Goal: Find specific page/section: Find specific page/section

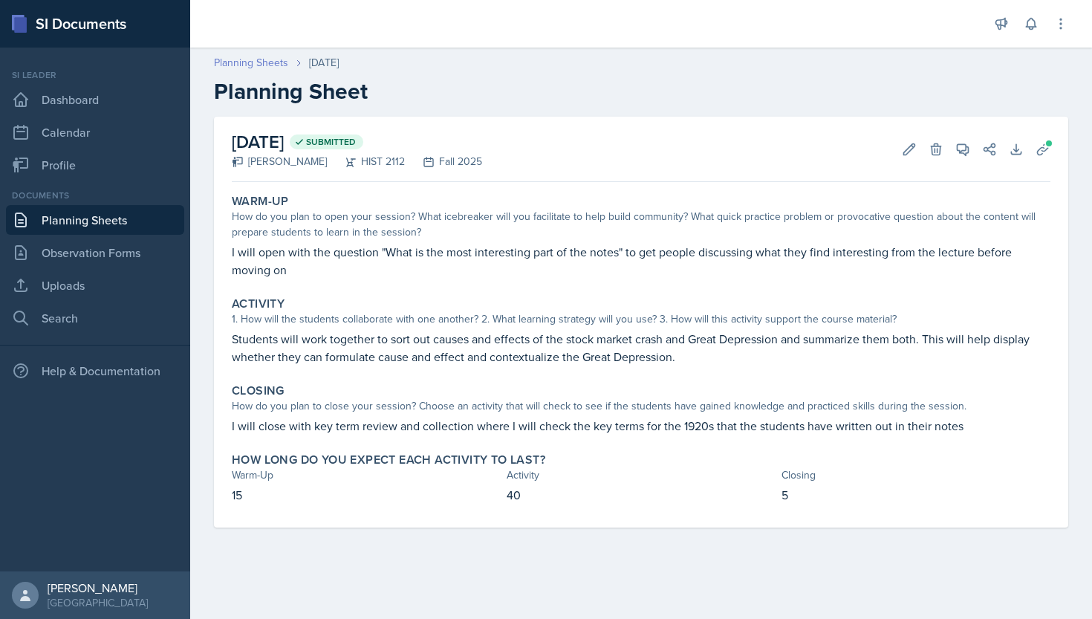
click at [262, 66] on link "Planning Sheets" at bounding box center [251, 63] width 74 height 16
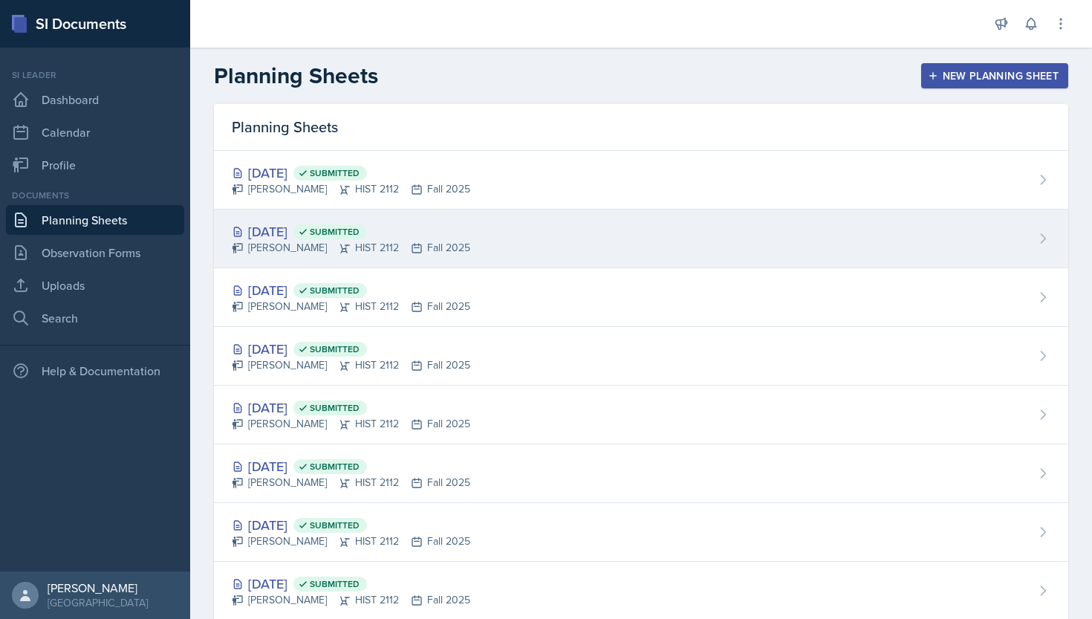
click at [308, 236] on div "[DATE] Submitted" at bounding box center [351, 231] width 238 height 20
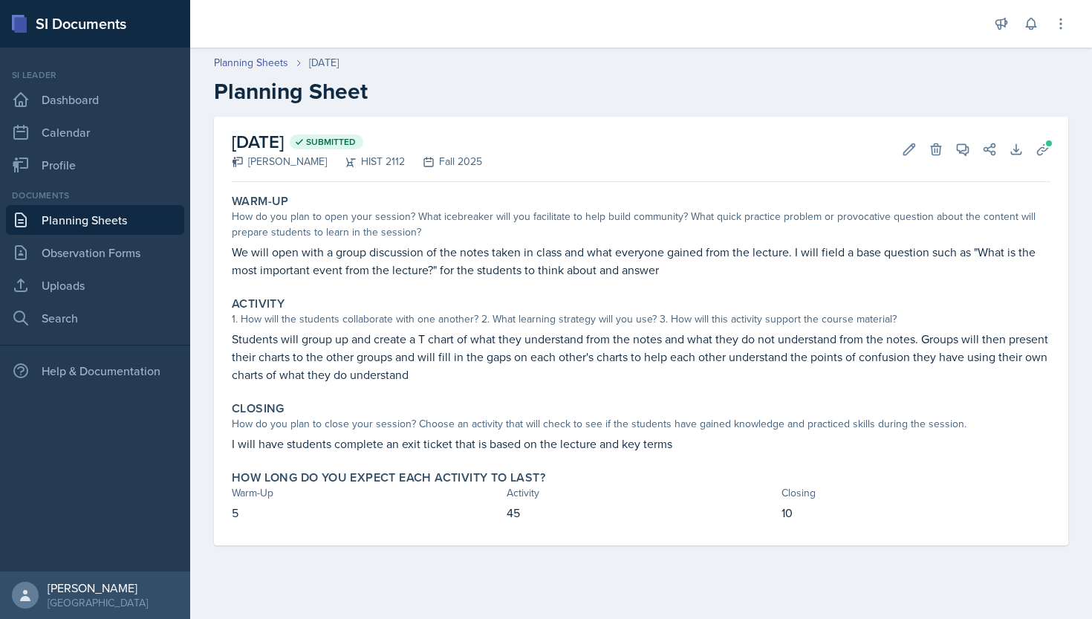
click at [276, 52] on header "Planning Sheets Sep 29th, 2025 Planning Sheet" at bounding box center [641, 79] width 902 height 79
click at [276, 59] on link "Planning Sheets" at bounding box center [251, 63] width 74 height 16
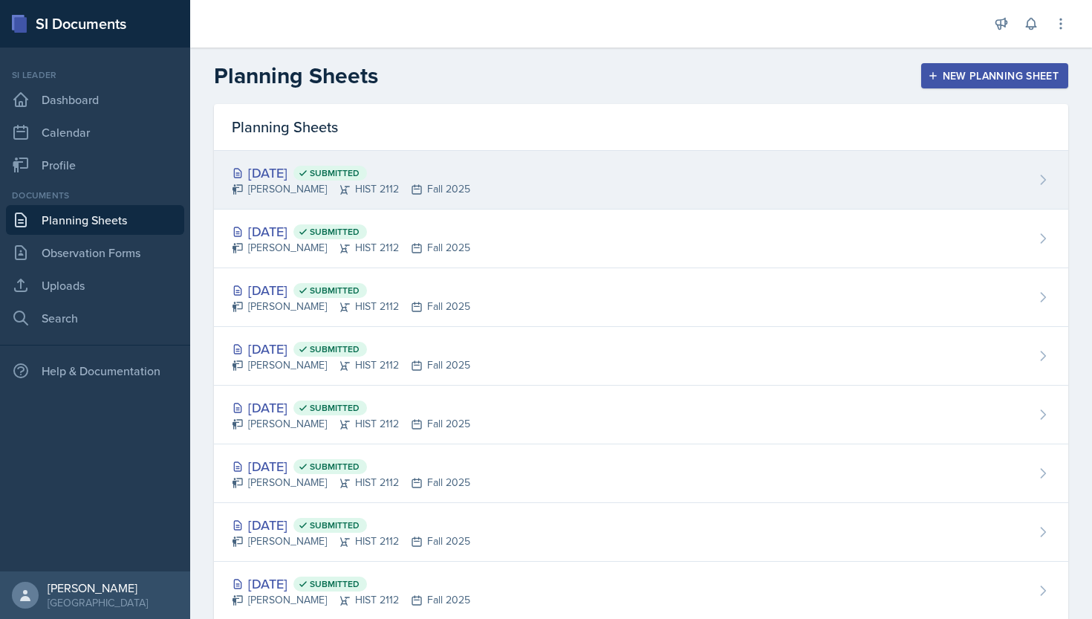
click at [315, 167] on div "Oct 1st, 2025 Submitted" at bounding box center [351, 173] width 238 height 20
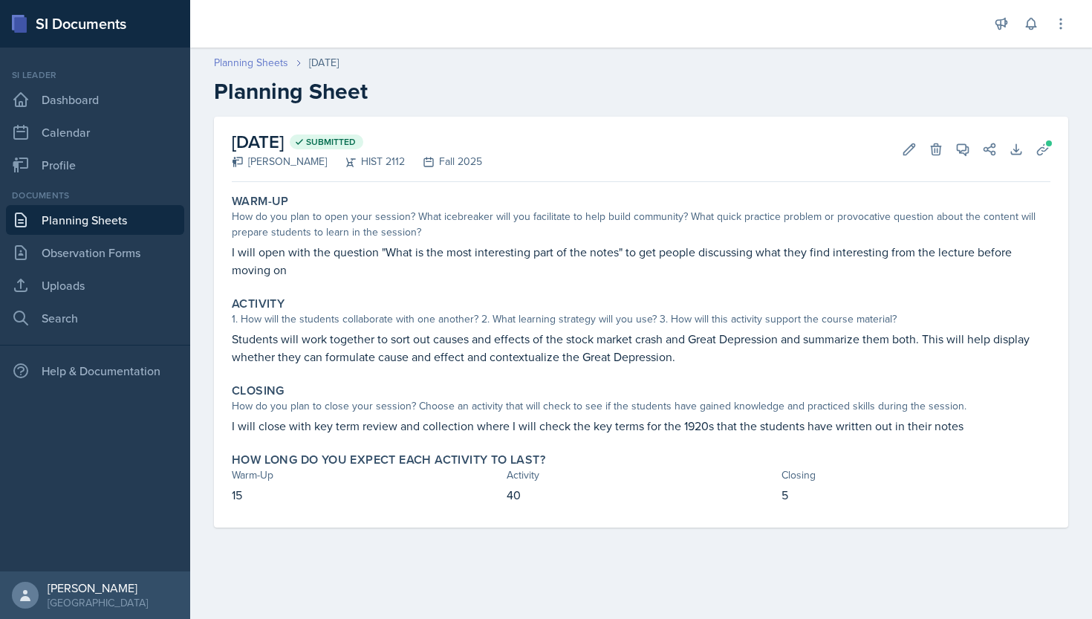
click at [278, 64] on link "Planning Sheets" at bounding box center [251, 63] width 74 height 16
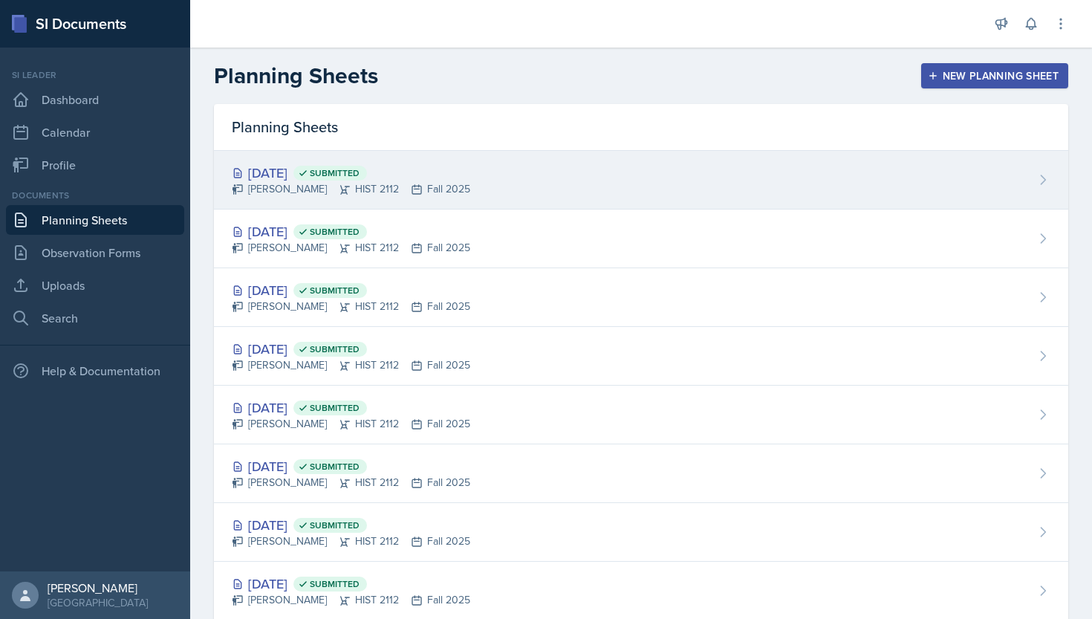
click at [295, 172] on div "Oct 1st, 2025 Submitted" at bounding box center [351, 173] width 238 height 20
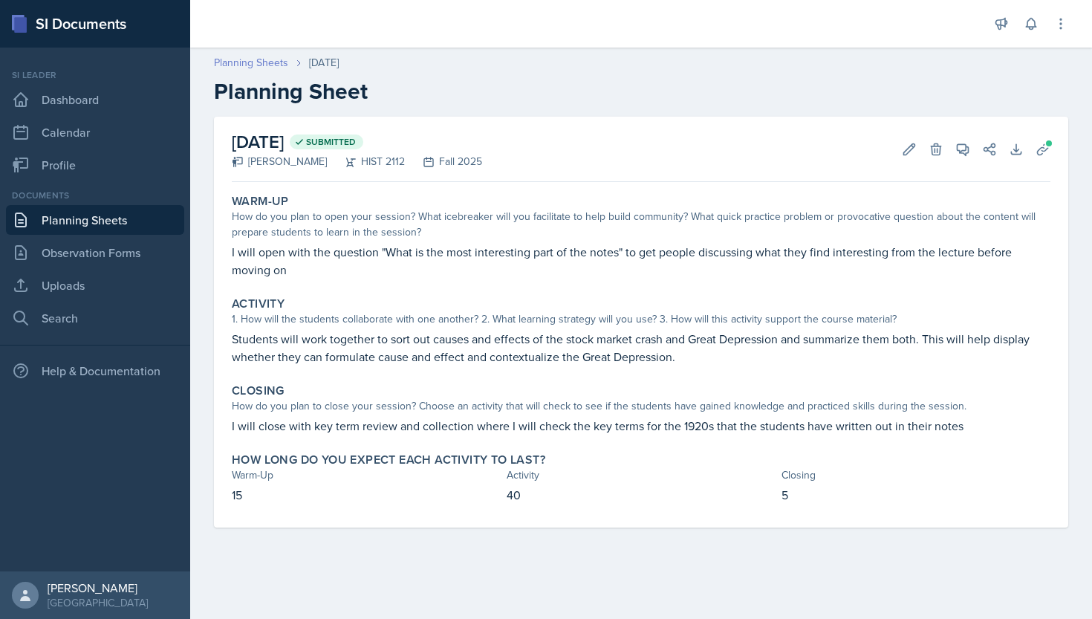
click at [265, 62] on link "Planning Sheets" at bounding box center [251, 63] width 74 height 16
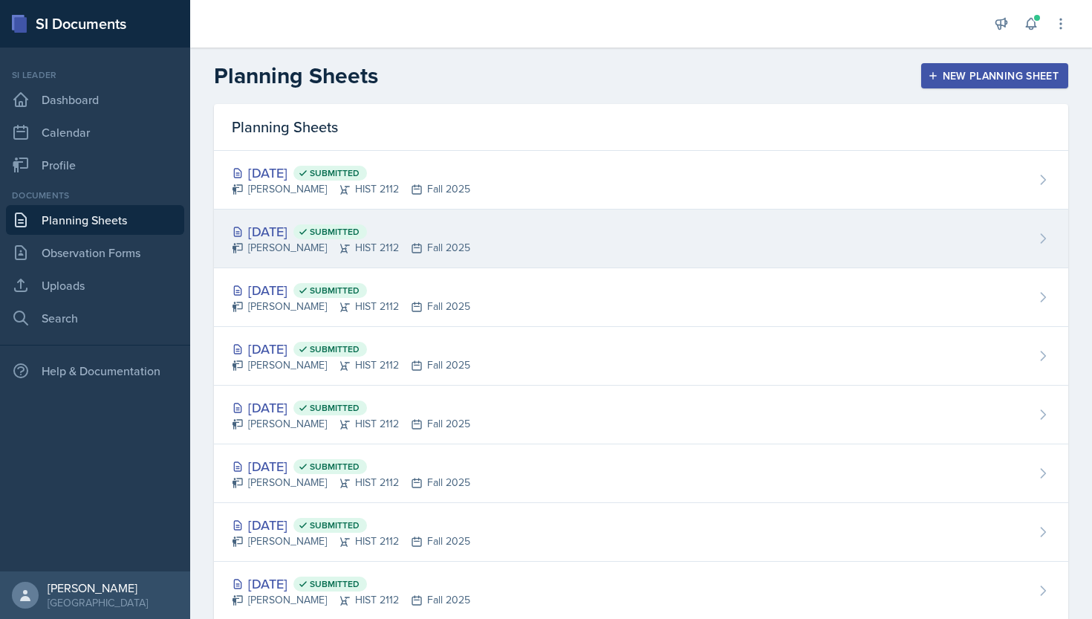
click at [315, 233] on div "[DATE] Submitted" at bounding box center [351, 231] width 238 height 20
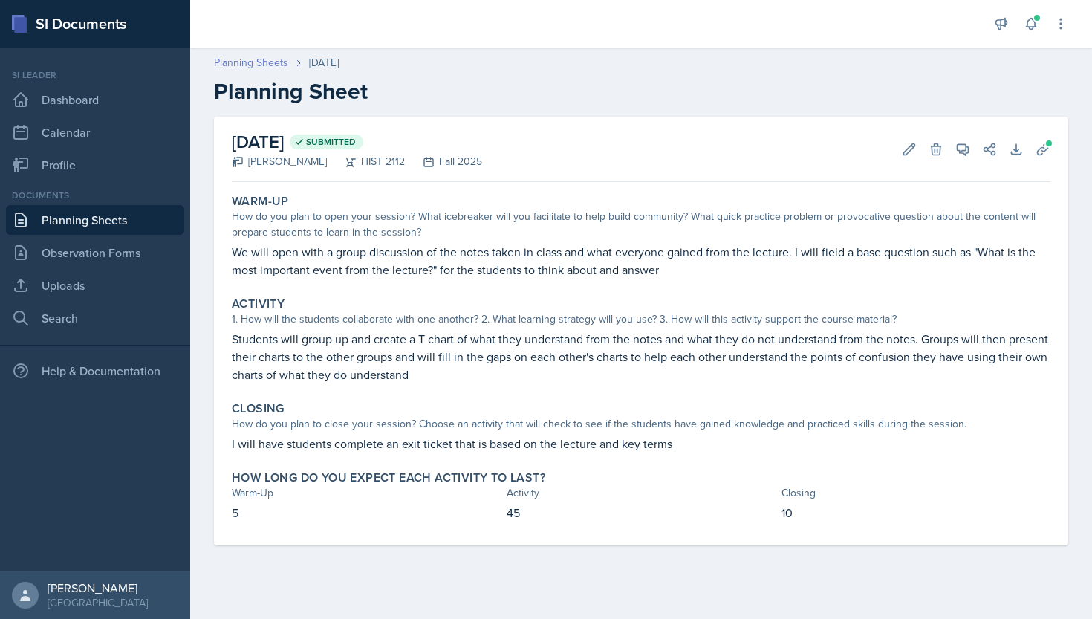
click at [263, 58] on link "Planning Sheets" at bounding box center [251, 63] width 74 height 16
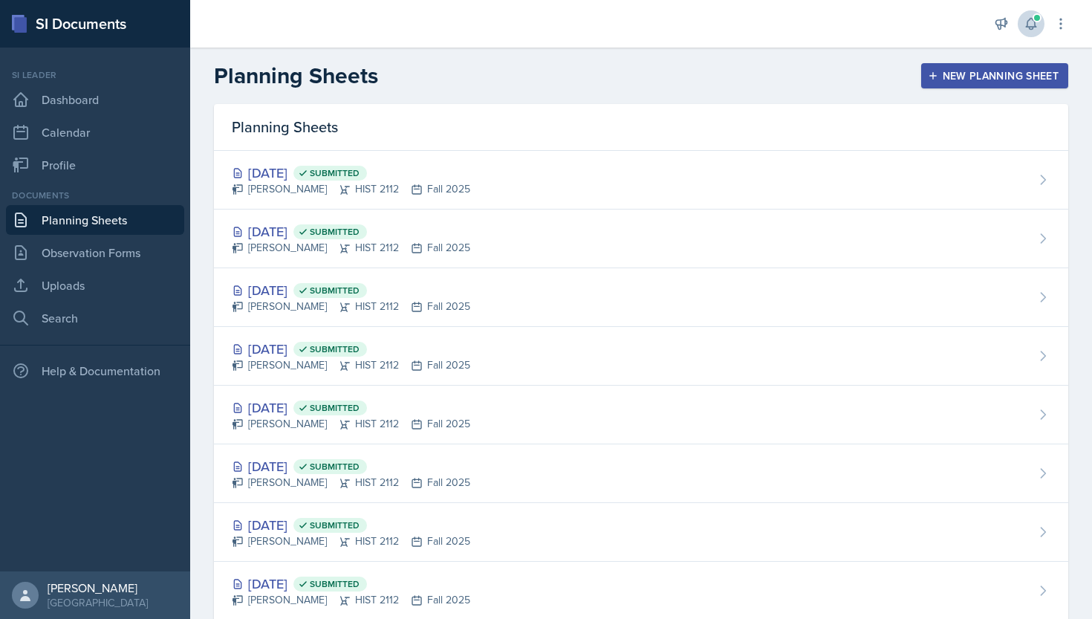
click at [1037, 22] on span at bounding box center [1037, 17] width 9 height 9
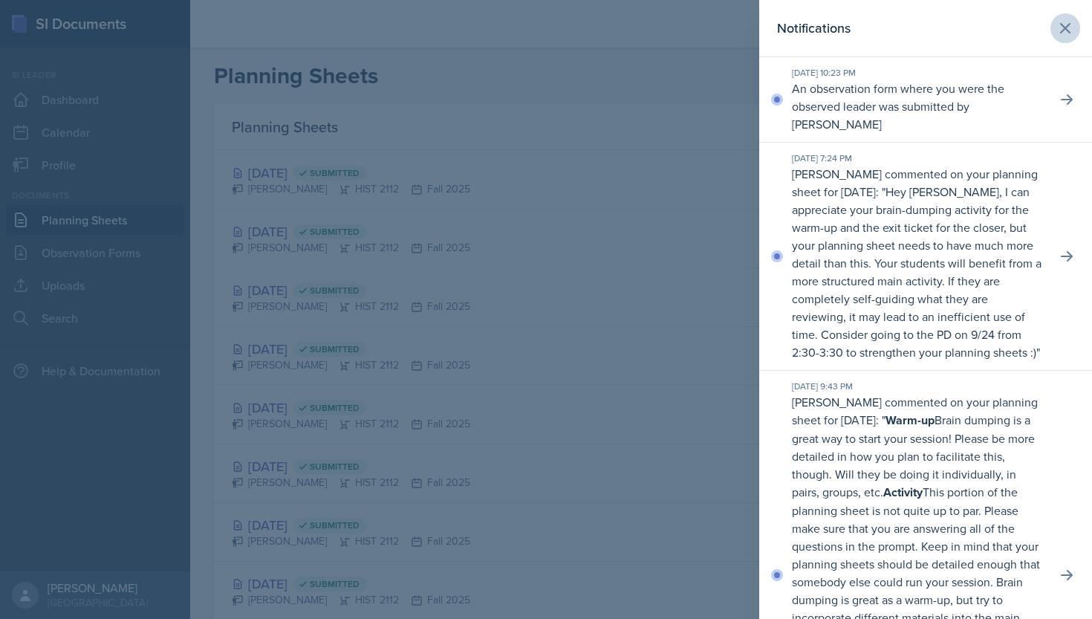
click at [1063, 25] on icon at bounding box center [1065, 28] width 18 height 18
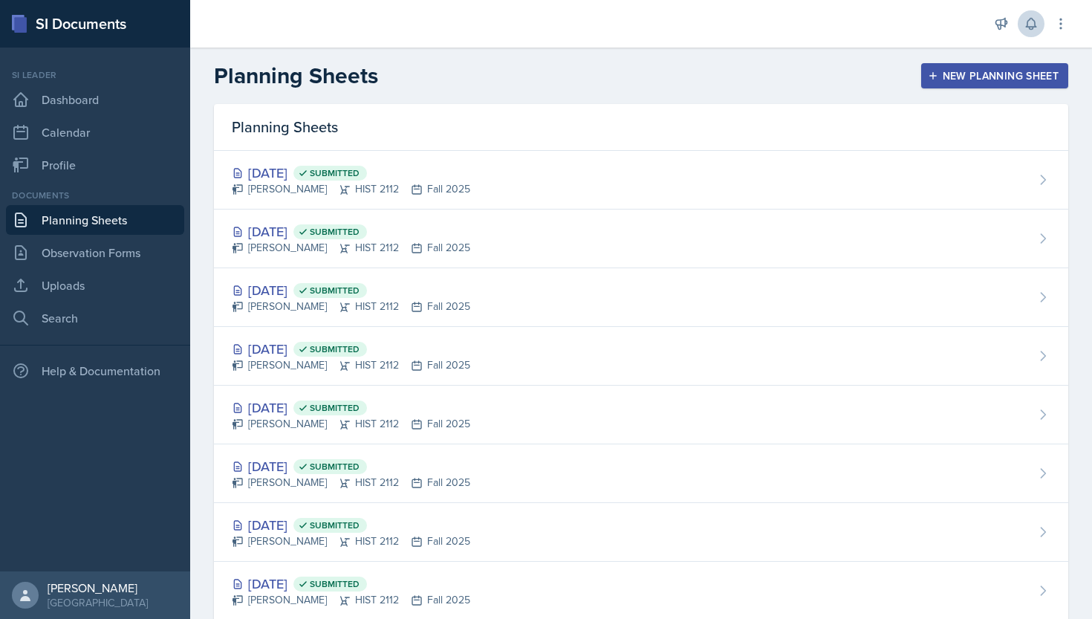
click at [780, 75] on div "Planning Sheets New Planning Sheet" at bounding box center [641, 75] width 902 height 27
click at [107, 256] on link "Observation Forms" at bounding box center [95, 253] width 178 height 30
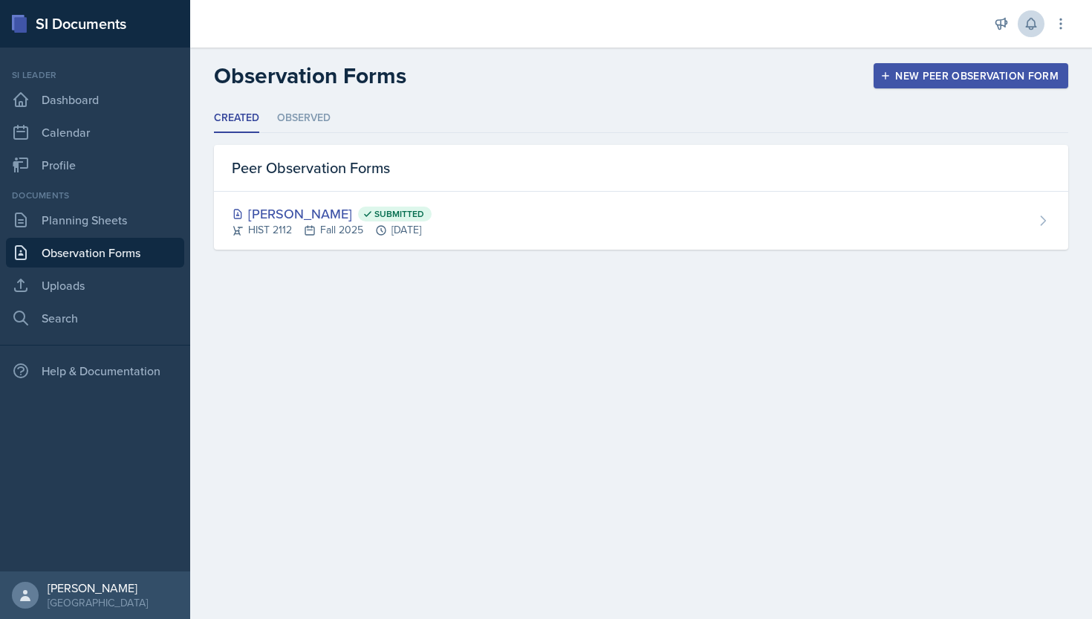
click at [307, 103] on header "Observation Forms New Peer Observation Form" at bounding box center [641, 76] width 902 height 56
click at [307, 107] on li "Observed" at bounding box center [303, 118] width 53 height 29
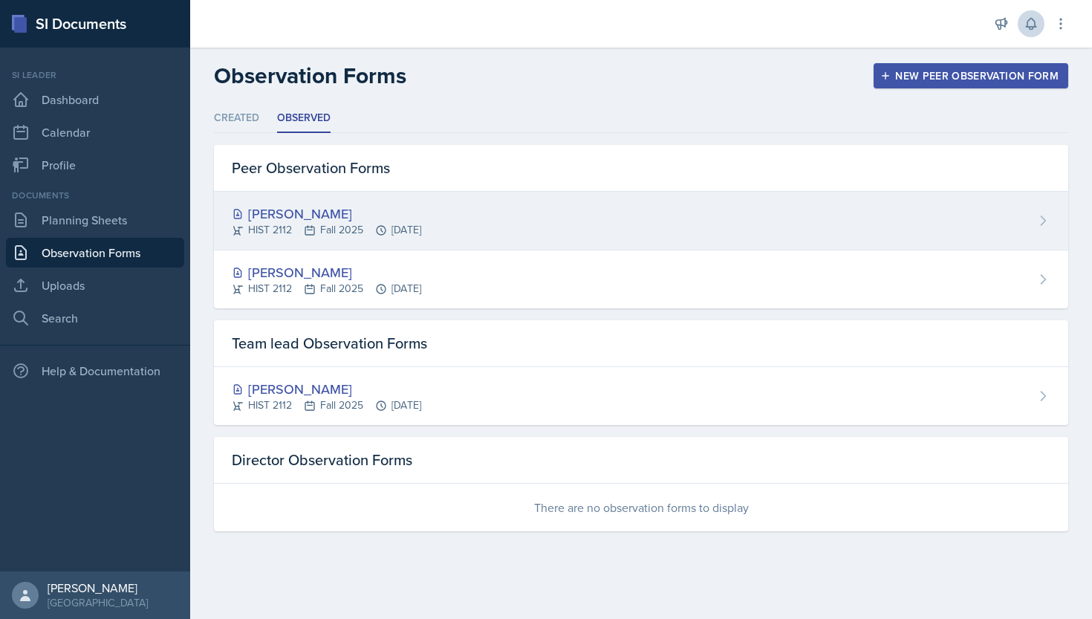
click at [308, 217] on div "[PERSON_NAME]" at bounding box center [326, 214] width 189 height 20
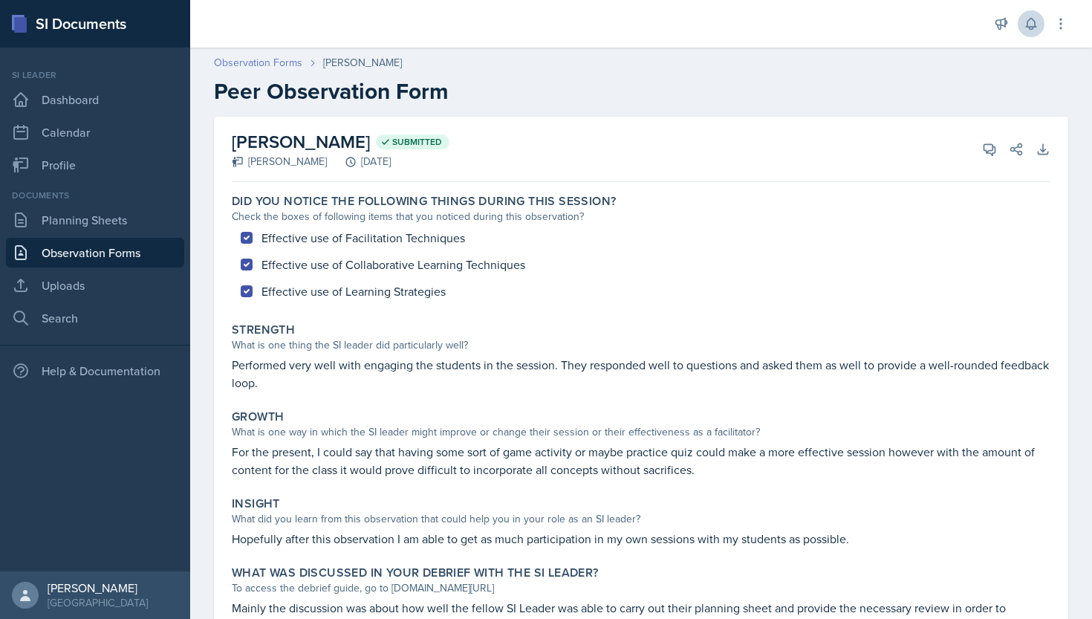
click at [290, 66] on link "Observation Forms" at bounding box center [258, 63] width 88 height 16
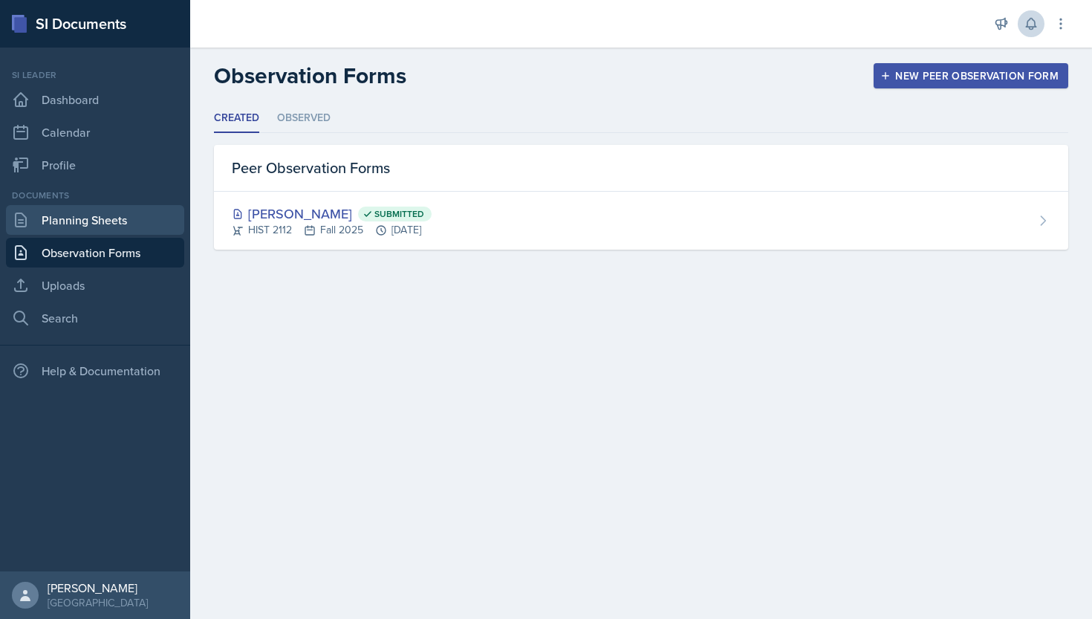
click at [108, 210] on link "Planning Sheets" at bounding box center [95, 220] width 178 height 30
